Goal: Check status: Check status

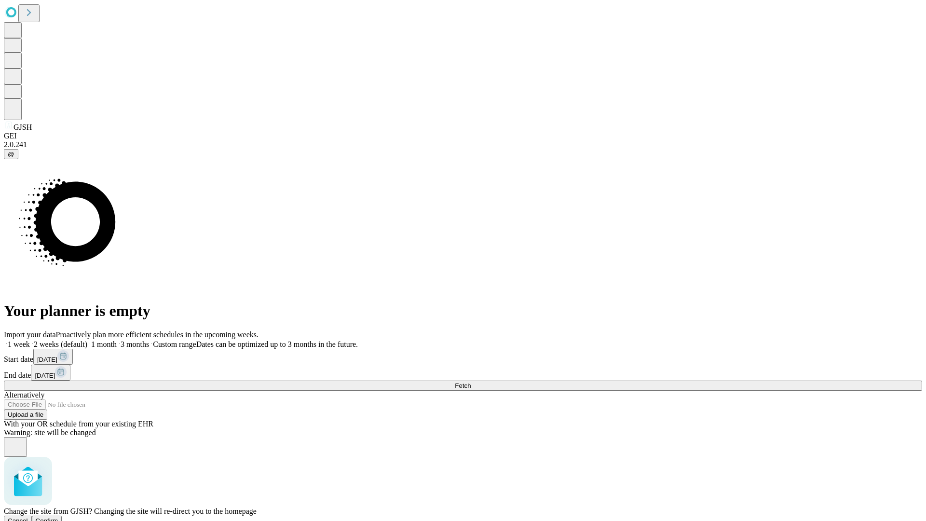
click at [58, 517] on span "Confirm" at bounding box center [47, 520] width 23 height 7
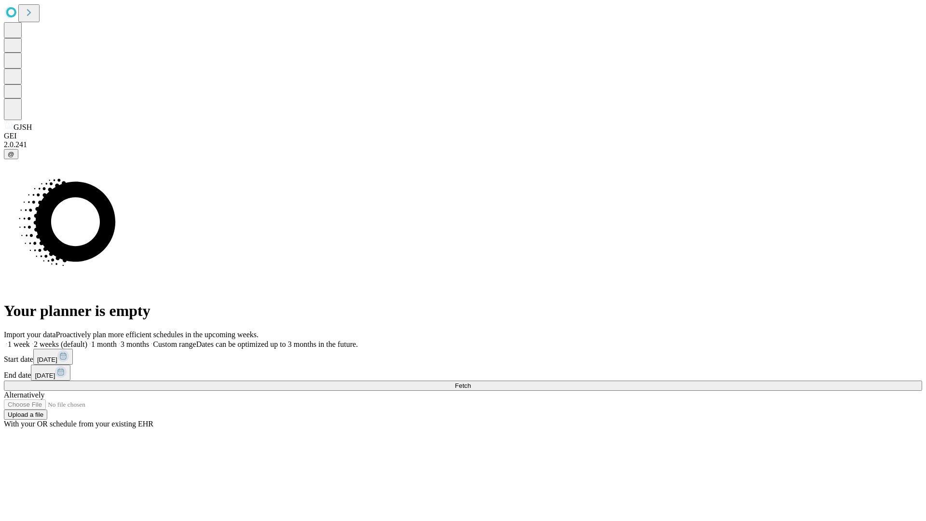
click at [117, 340] on label "1 month" at bounding box center [101, 344] width 29 height 8
click at [471, 382] on span "Fetch" at bounding box center [463, 385] width 16 height 7
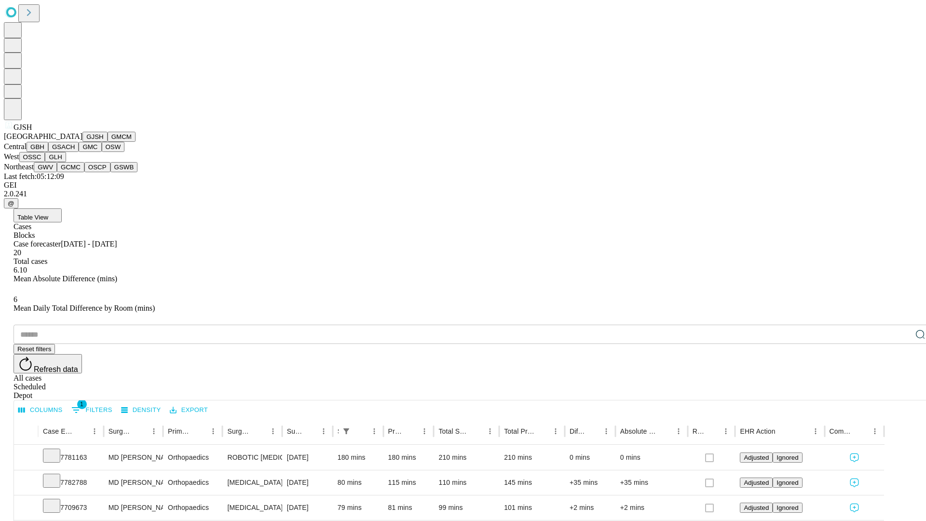
click at [108, 142] on button "GMCM" at bounding box center [122, 137] width 28 height 10
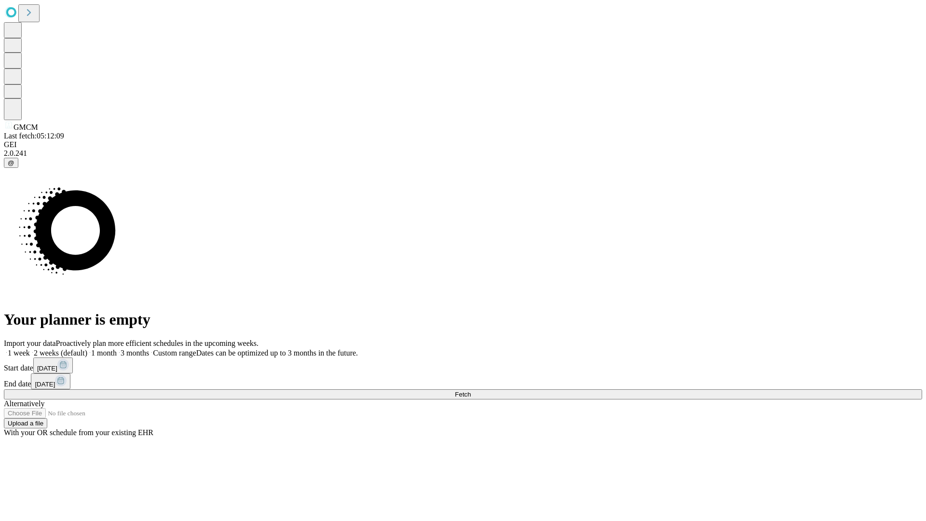
click at [117, 349] on label "1 month" at bounding box center [101, 353] width 29 height 8
click at [471, 391] on span "Fetch" at bounding box center [463, 394] width 16 height 7
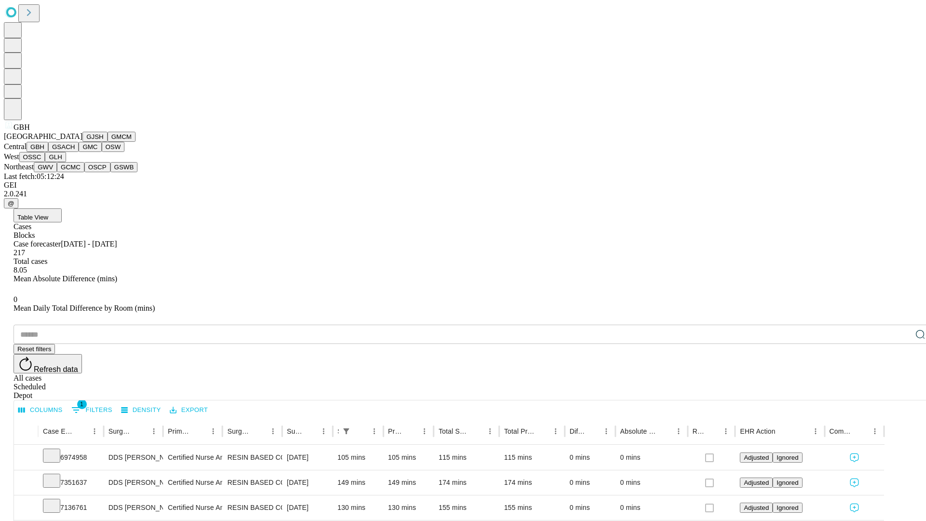
click at [75, 152] on button "GSACH" at bounding box center [63, 147] width 30 height 10
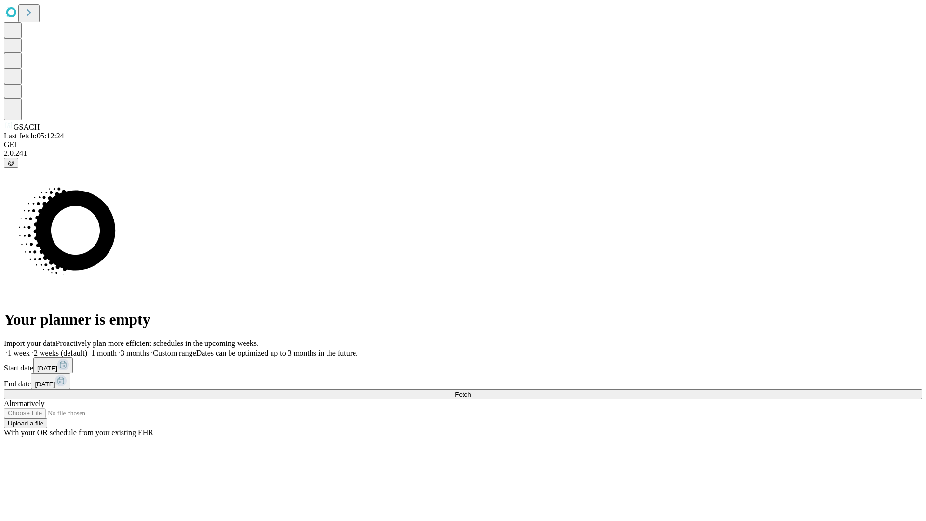
click at [117, 349] on label "1 month" at bounding box center [101, 353] width 29 height 8
click at [471, 391] on span "Fetch" at bounding box center [463, 394] width 16 height 7
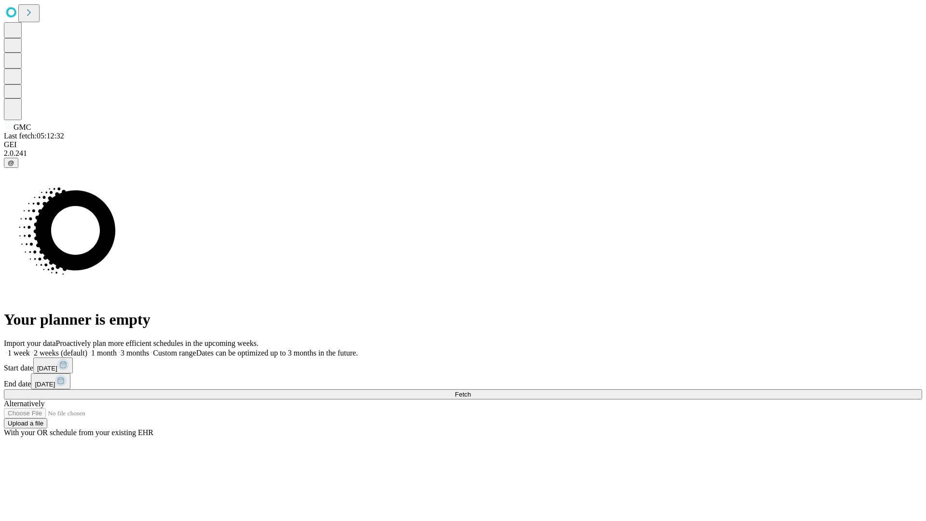
click at [117, 349] on label "1 month" at bounding box center [101, 353] width 29 height 8
click at [471, 391] on span "Fetch" at bounding box center [463, 394] width 16 height 7
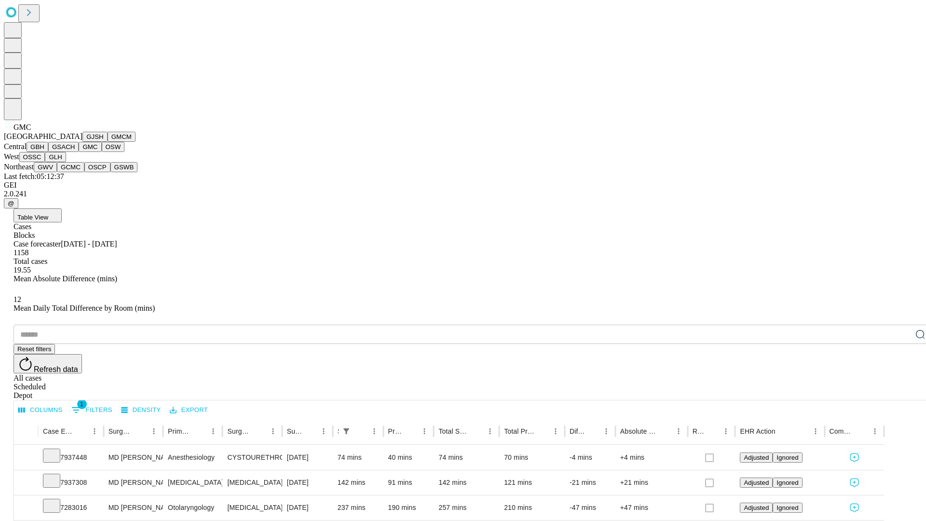
click at [102, 152] on button "OSW" at bounding box center [113, 147] width 23 height 10
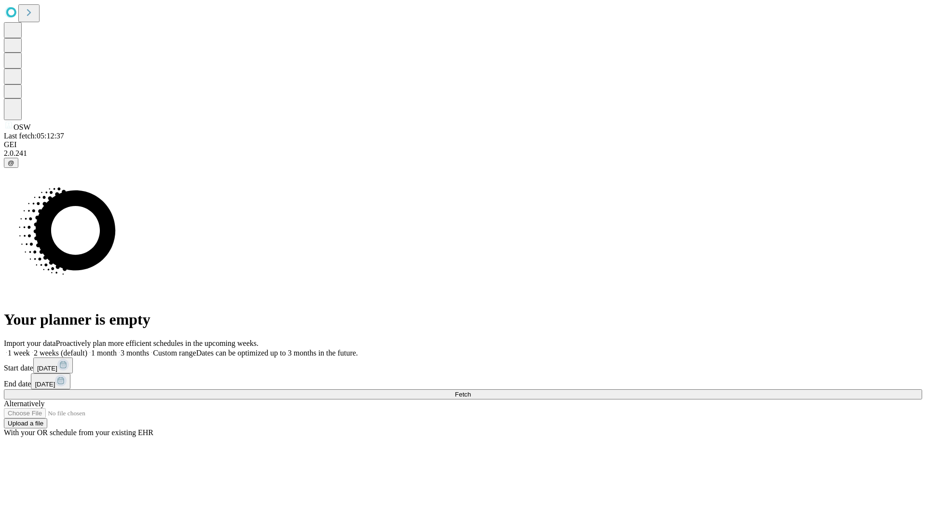
click at [117, 349] on label "1 month" at bounding box center [101, 353] width 29 height 8
click at [471, 391] on span "Fetch" at bounding box center [463, 394] width 16 height 7
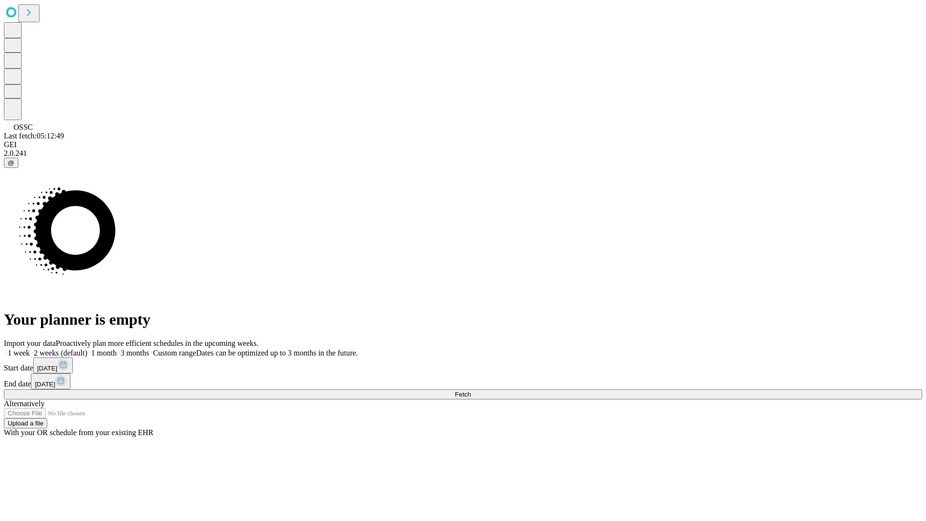
click at [117, 349] on label "1 month" at bounding box center [101, 353] width 29 height 8
click at [471, 391] on span "Fetch" at bounding box center [463, 394] width 16 height 7
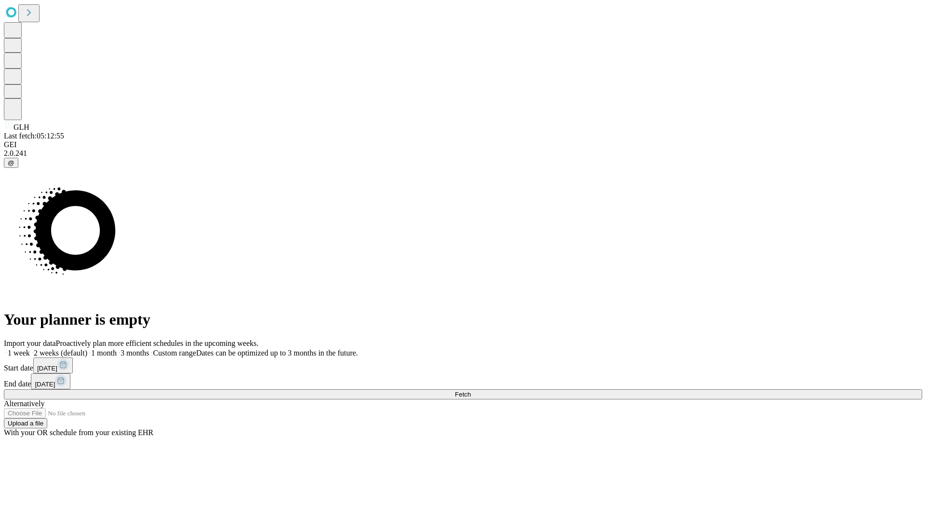
click at [117, 349] on label "1 month" at bounding box center [101, 353] width 29 height 8
click at [471, 391] on span "Fetch" at bounding box center [463, 394] width 16 height 7
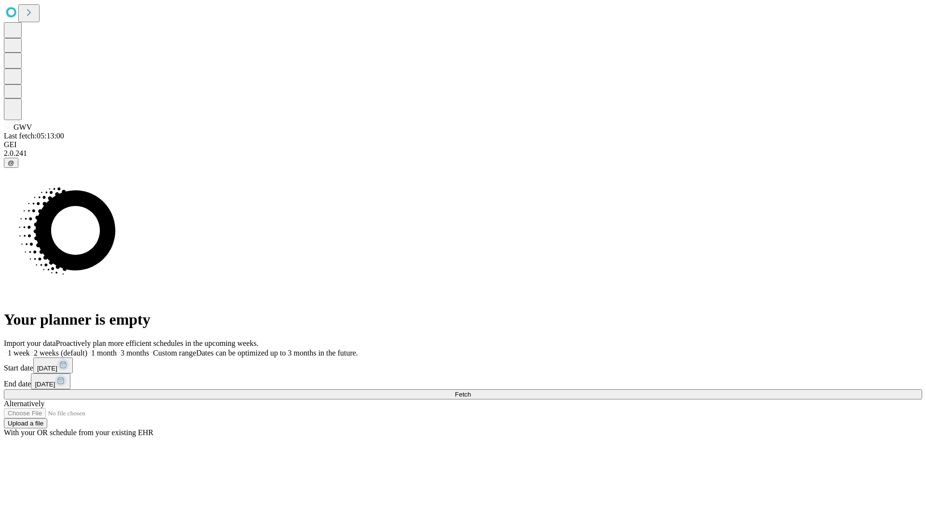
click at [117, 349] on label "1 month" at bounding box center [101, 353] width 29 height 8
click at [471, 391] on span "Fetch" at bounding box center [463, 394] width 16 height 7
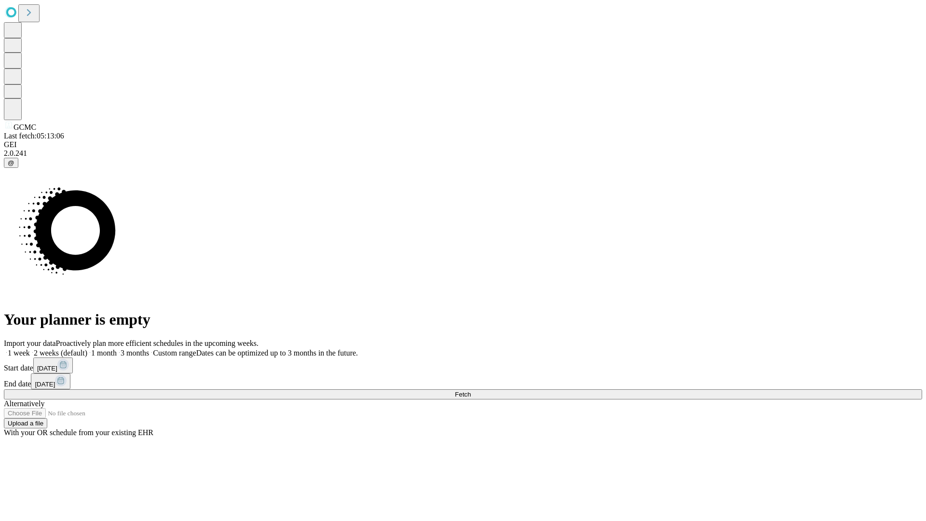
click at [471, 391] on span "Fetch" at bounding box center [463, 394] width 16 height 7
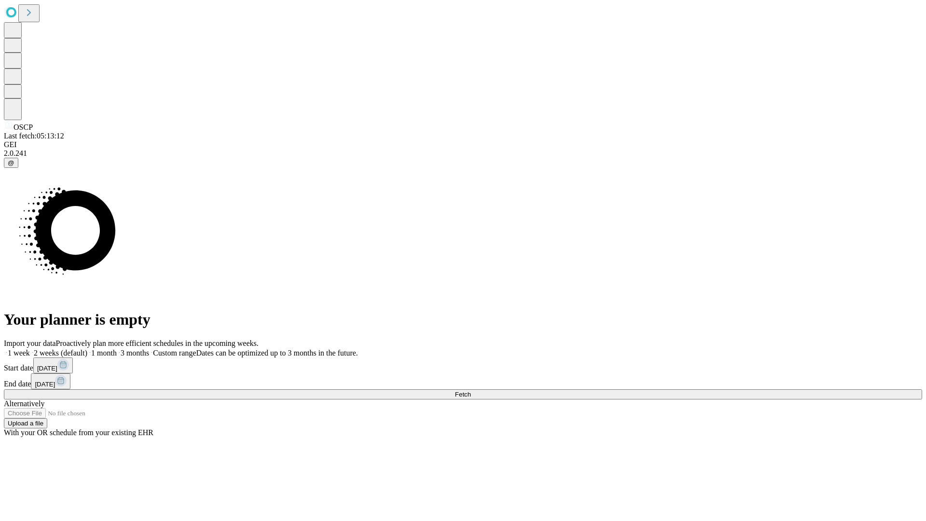
click at [117, 349] on label "1 month" at bounding box center [101, 353] width 29 height 8
click at [471, 391] on span "Fetch" at bounding box center [463, 394] width 16 height 7
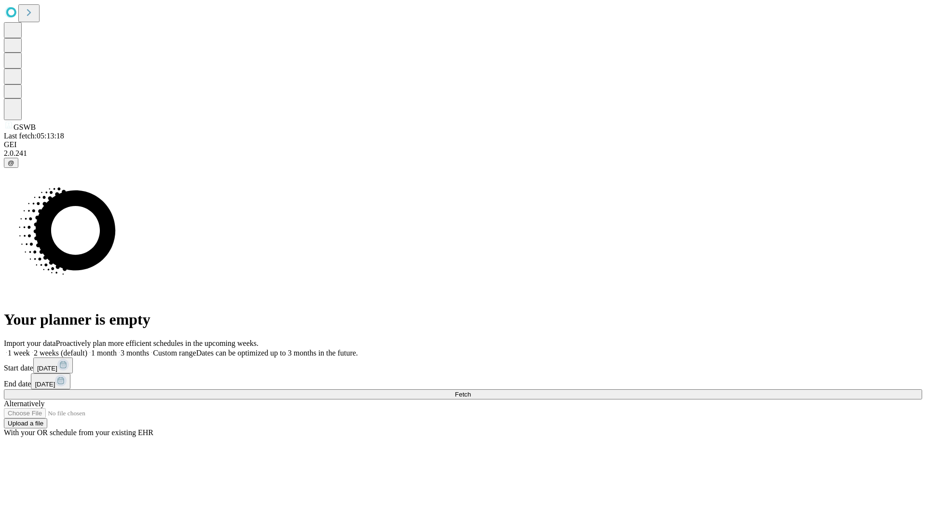
click at [117, 349] on label "1 month" at bounding box center [101, 353] width 29 height 8
click at [471, 391] on span "Fetch" at bounding box center [463, 394] width 16 height 7
